Goal: Information Seeking & Learning: Learn about a topic

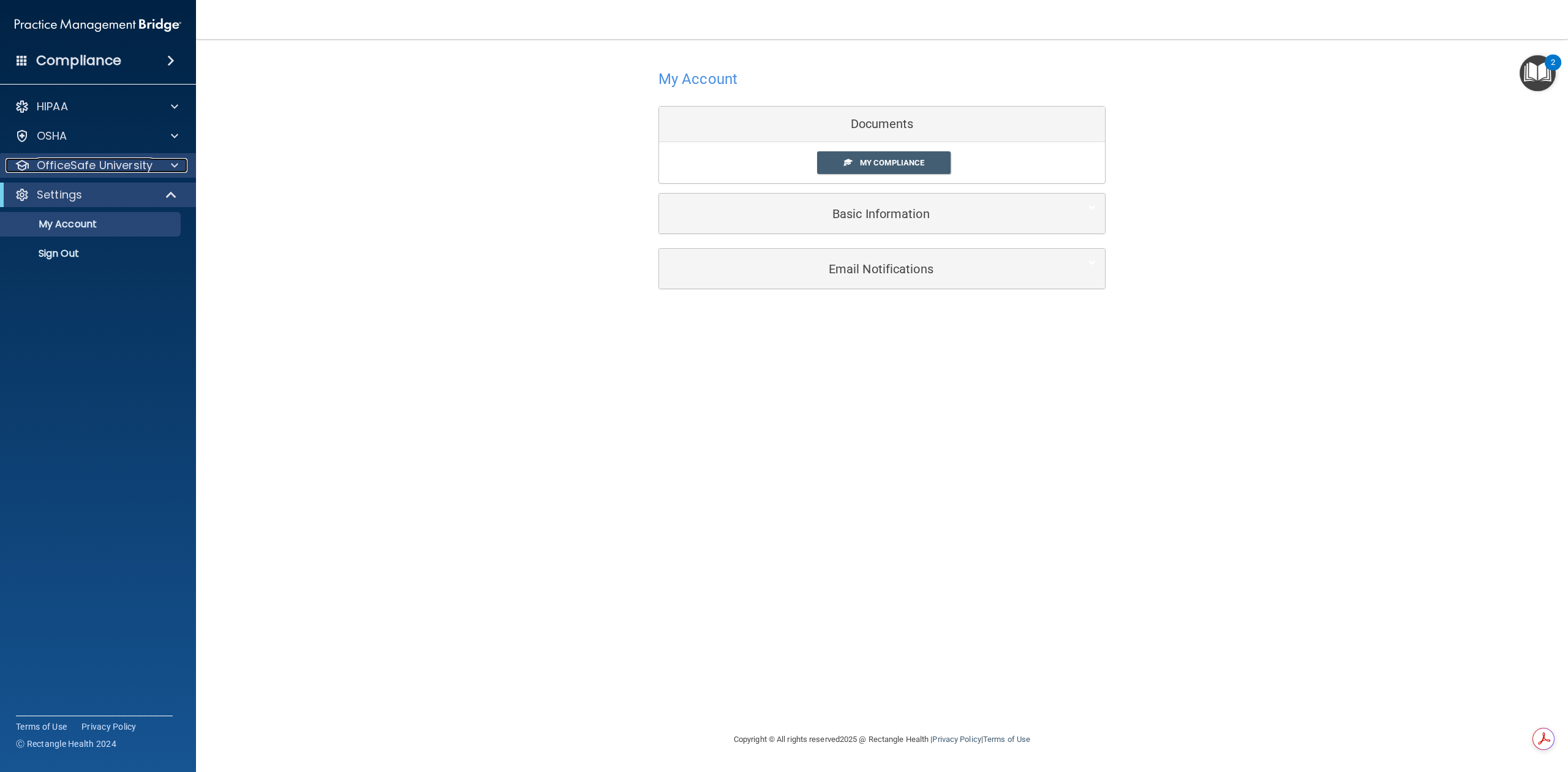
click at [170, 160] on div at bounding box center [173, 165] width 30 height 14
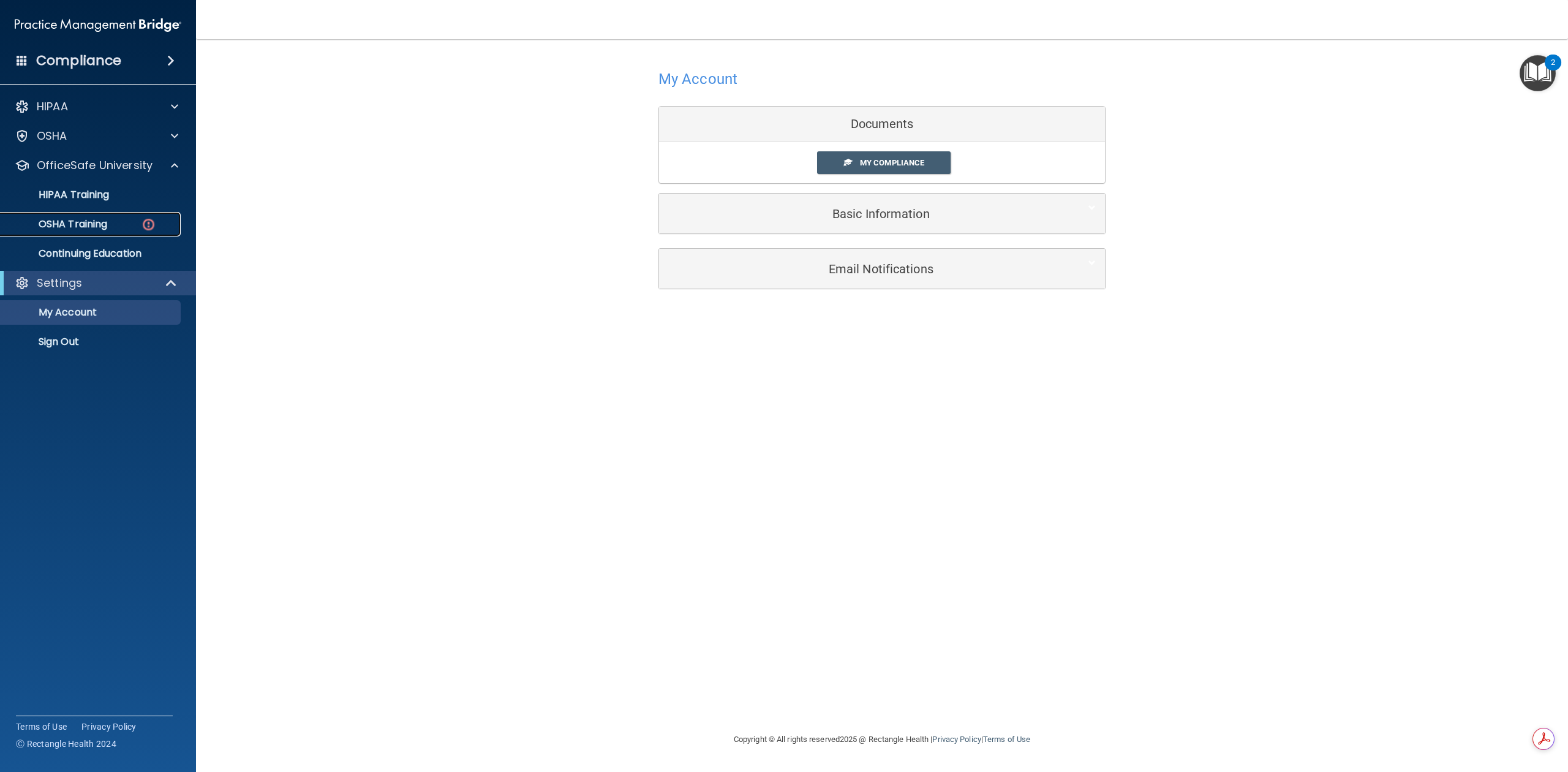
click at [139, 221] on div "OSHA Training" at bounding box center [92, 224] width 167 height 12
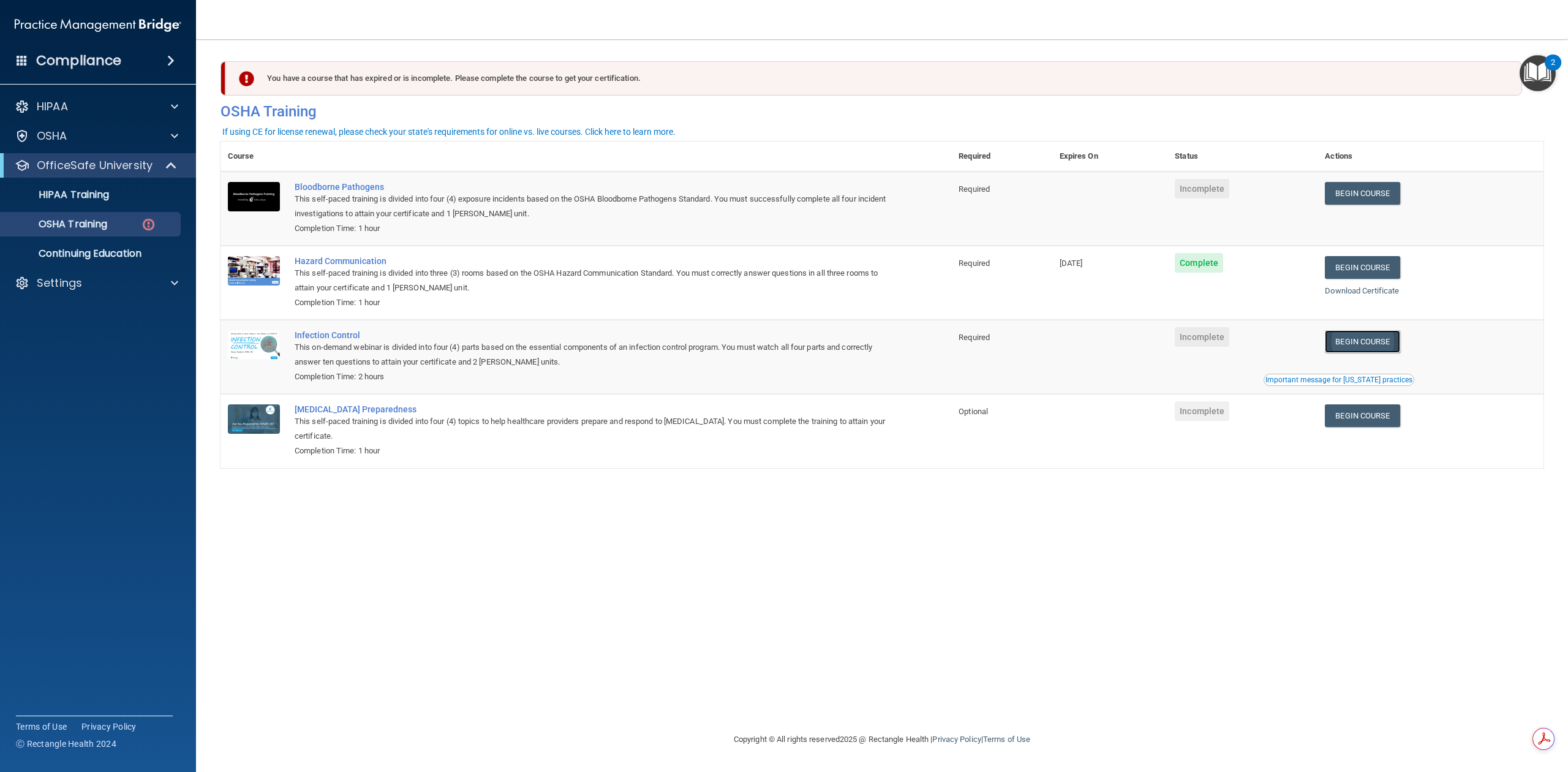
click at [1365, 336] on link "Begin Course" at bounding box center [1362, 341] width 75 height 22
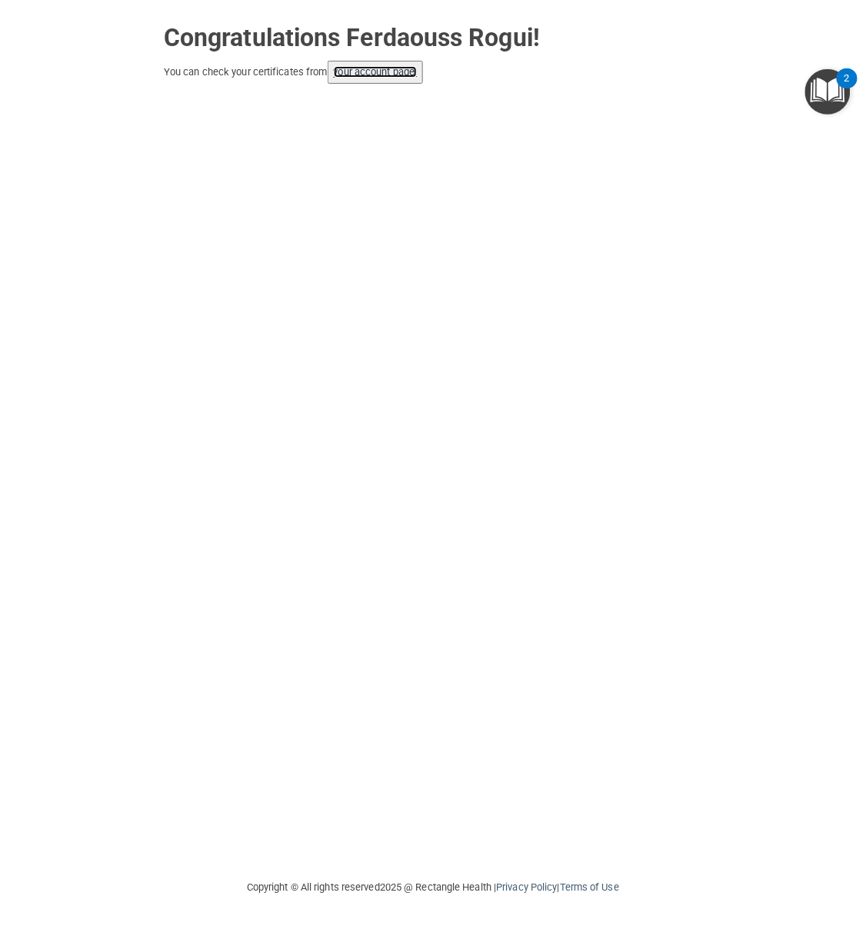
click at [401, 74] on link "your account page!" at bounding box center [376, 72] width 84 height 12
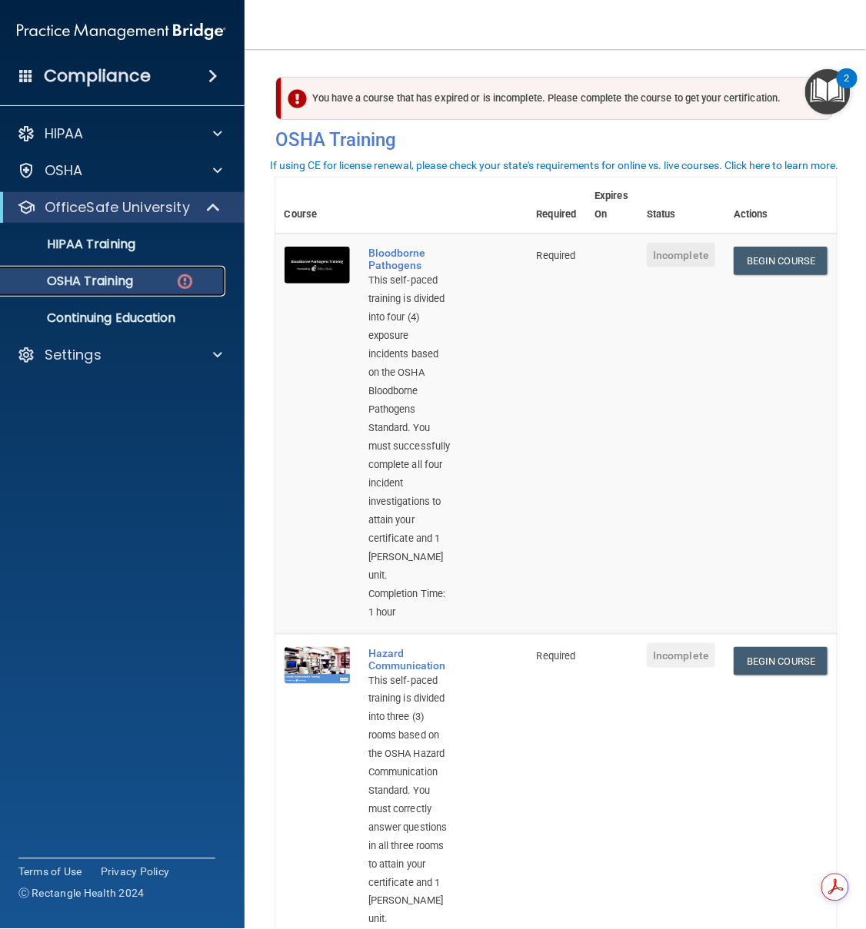
click at [80, 283] on p "OSHA Training" at bounding box center [70, 281] width 125 height 15
